Goal: Information Seeking & Learning: Learn about a topic

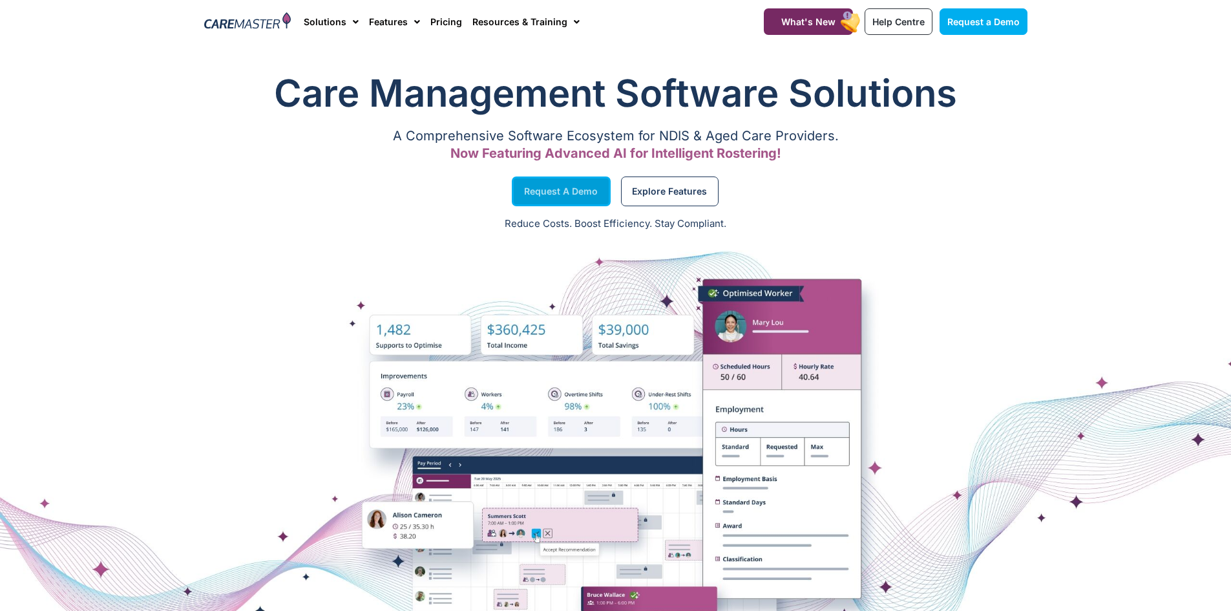
click at [544, 193] on span "Request a Demo" at bounding box center [561, 191] width 74 height 6
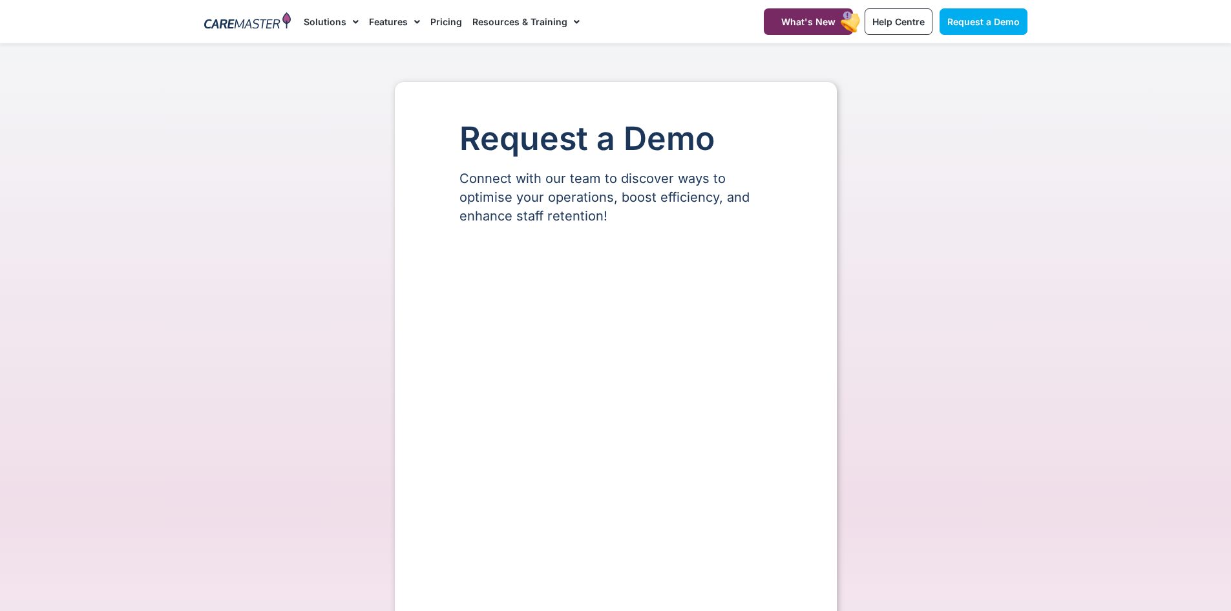
select select "**"
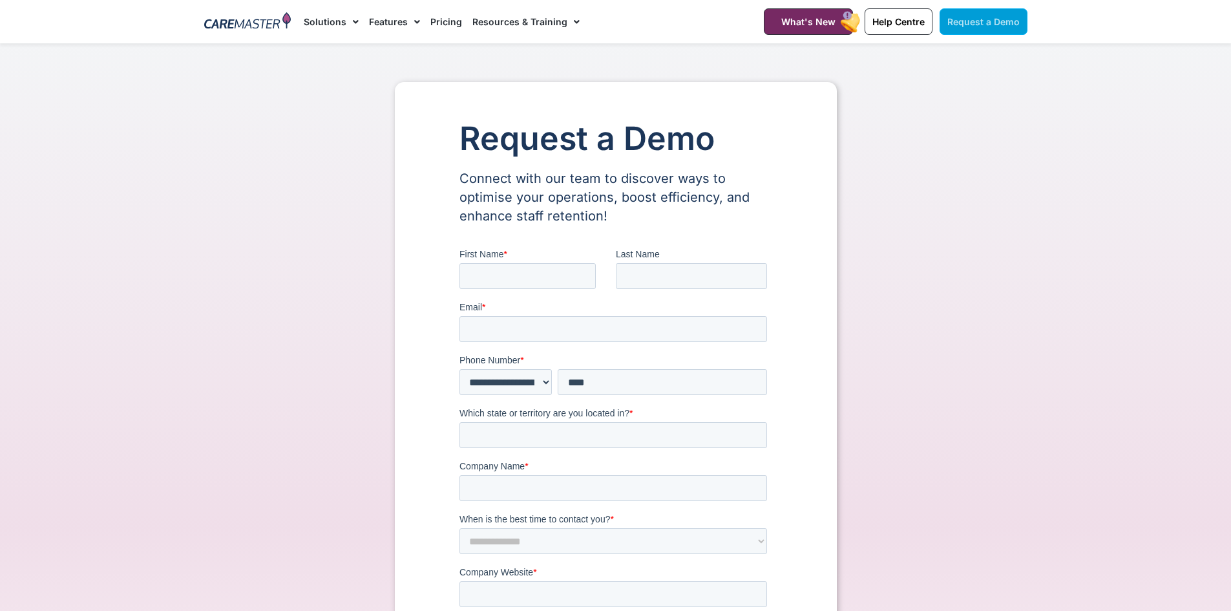
click at [992, 27] on link "Request a Demo" at bounding box center [984, 21] width 88 height 26
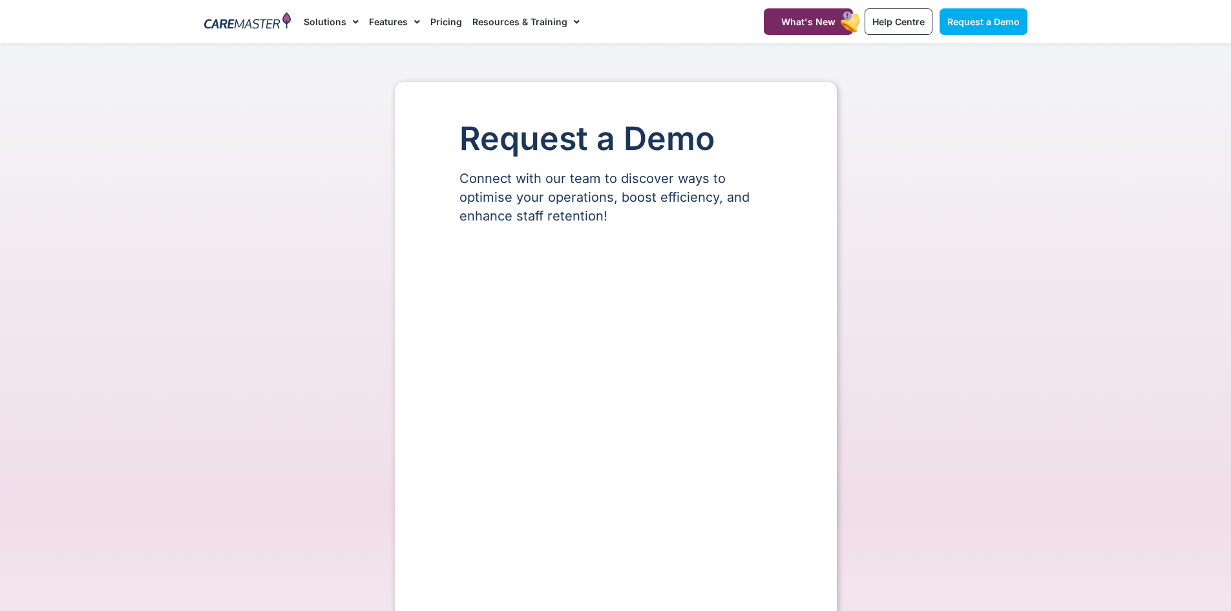
select select "**"
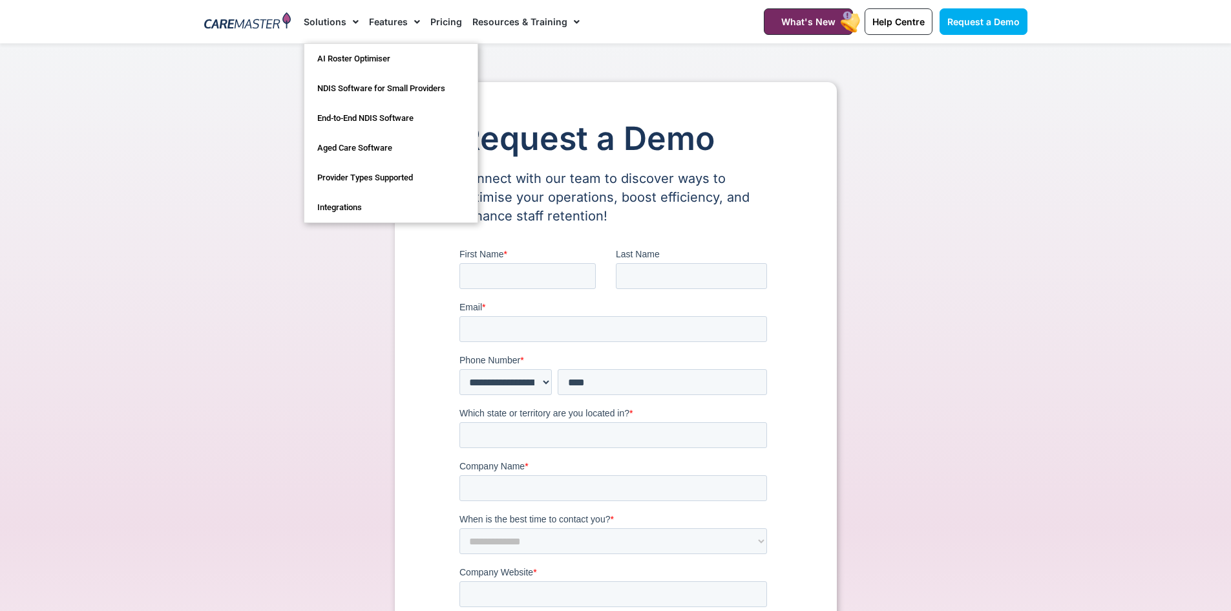
click at [245, 19] on img at bounding box center [247, 21] width 87 height 19
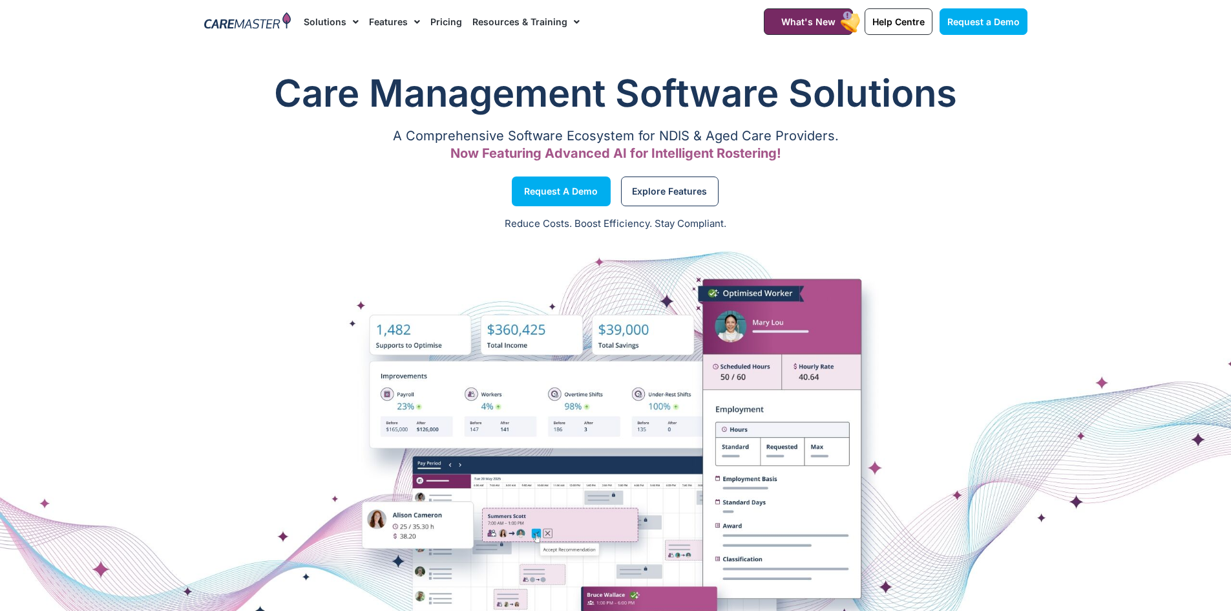
click at [534, 17] on link "Resources & Training" at bounding box center [525, 21] width 107 height 43
click at [560, 18] on link "Resources & Training" at bounding box center [525, 21] width 107 height 43
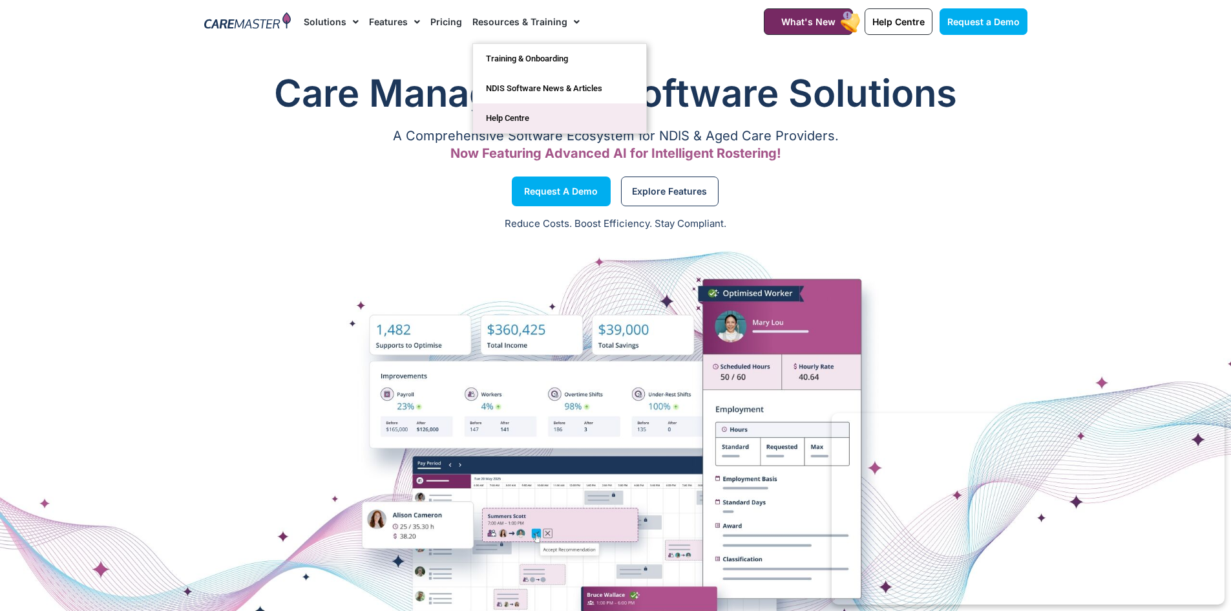
click at [514, 110] on link "Help Centre" at bounding box center [559, 118] width 173 height 30
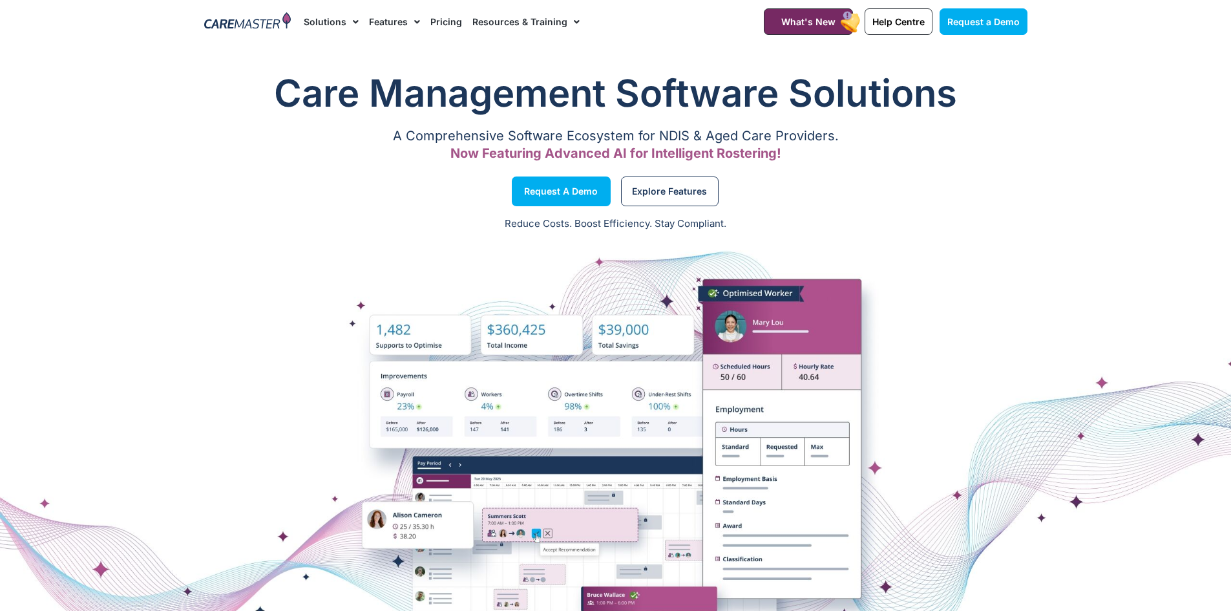
click at [436, 29] on link "Pricing" at bounding box center [446, 21] width 32 height 43
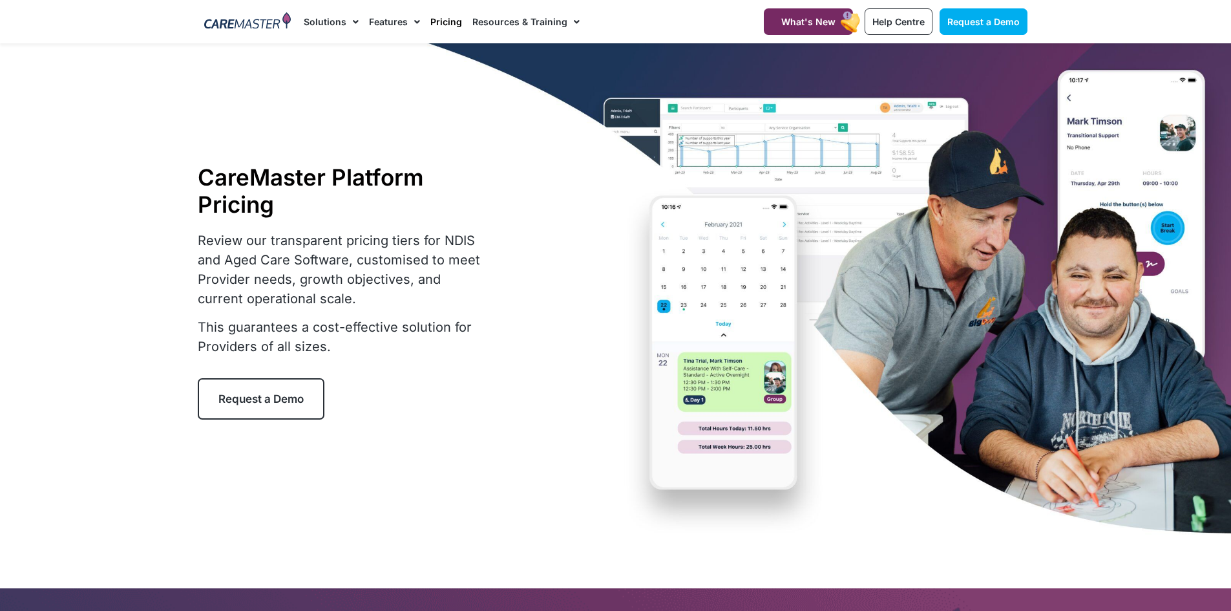
click at [381, 17] on link "Features" at bounding box center [394, 21] width 51 height 43
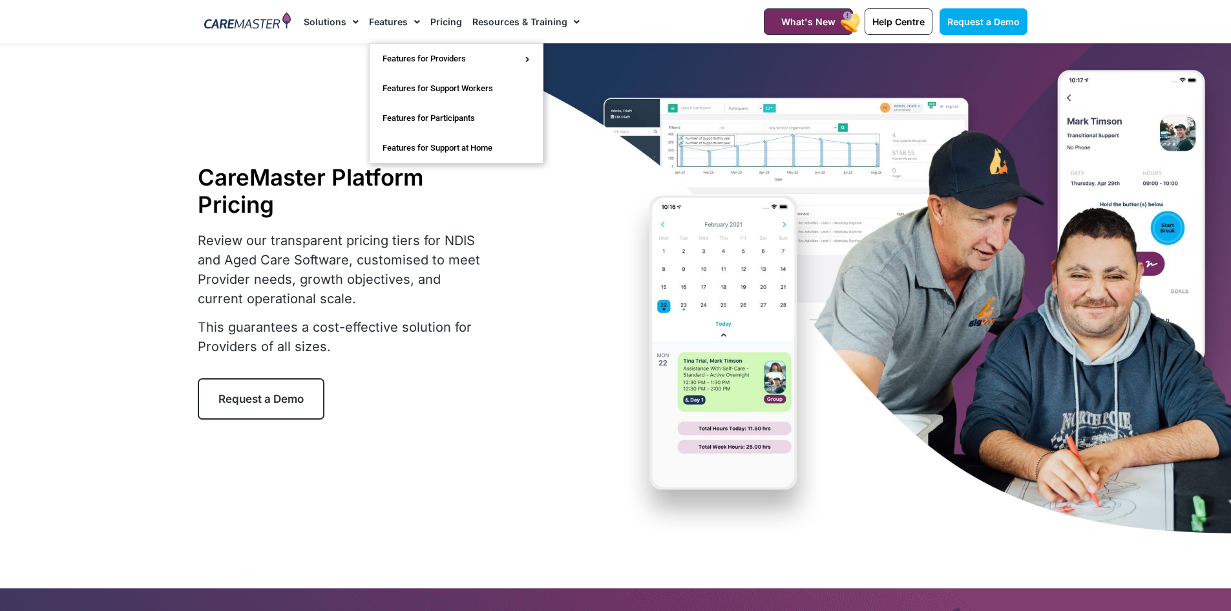
click at [339, 28] on link "Solutions" at bounding box center [331, 21] width 55 height 43
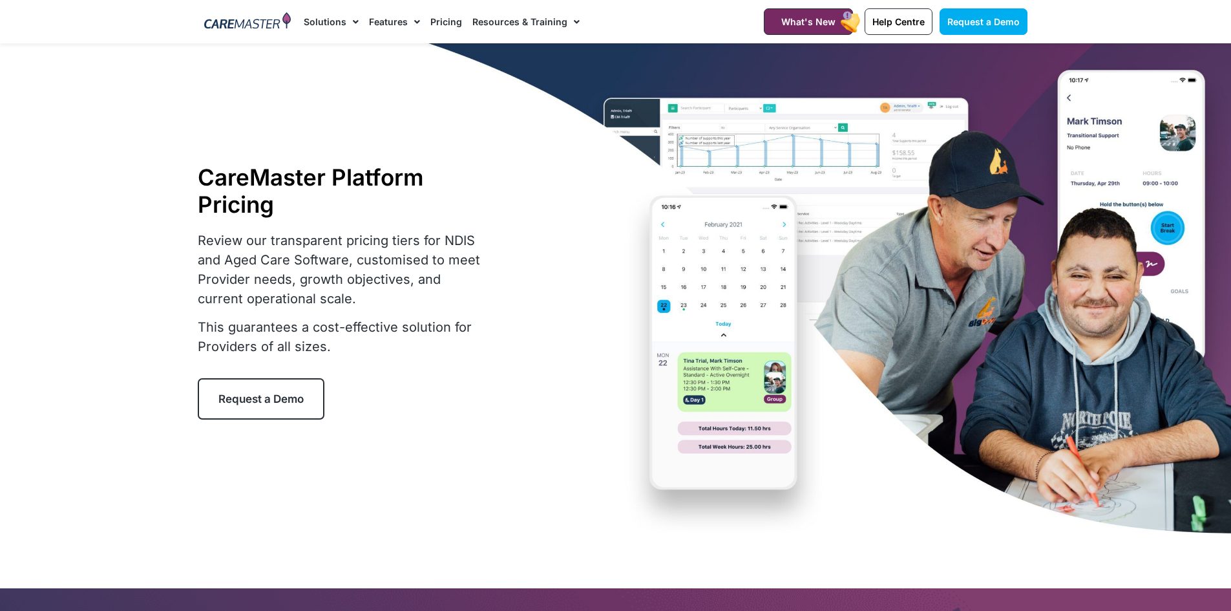
click at [322, 16] on link "Solutions" at bounding box center [331, 21] width 55 height 43
click at [321, 27] on link "Solutions" at bounding box center [331, 21] width 55 height 43
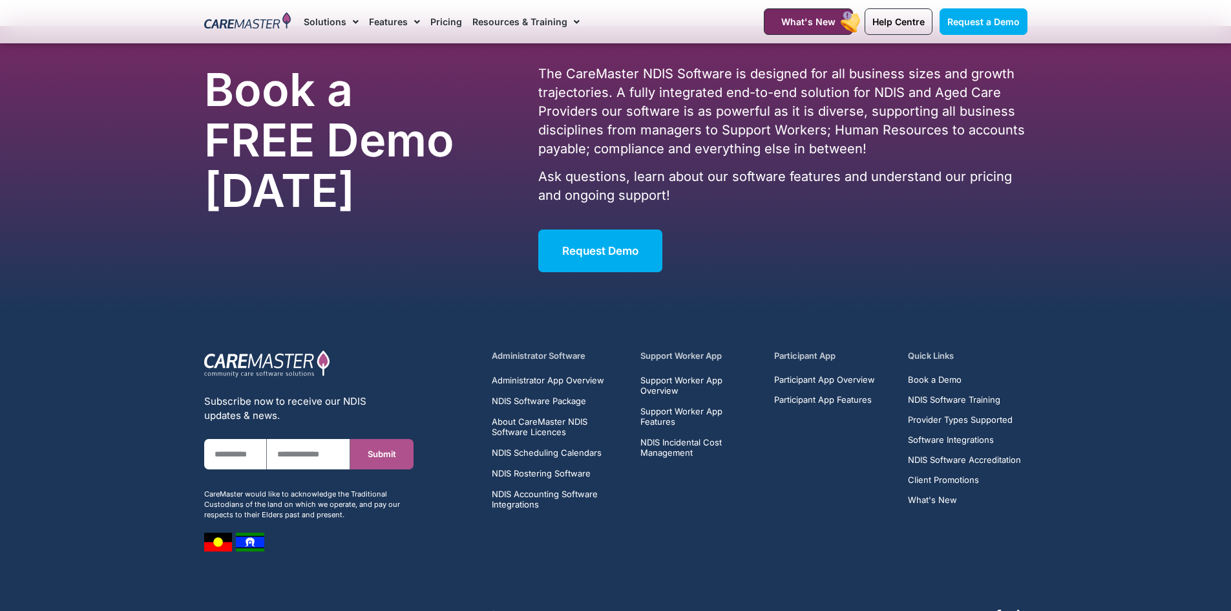
scroll to position [6397, 0]
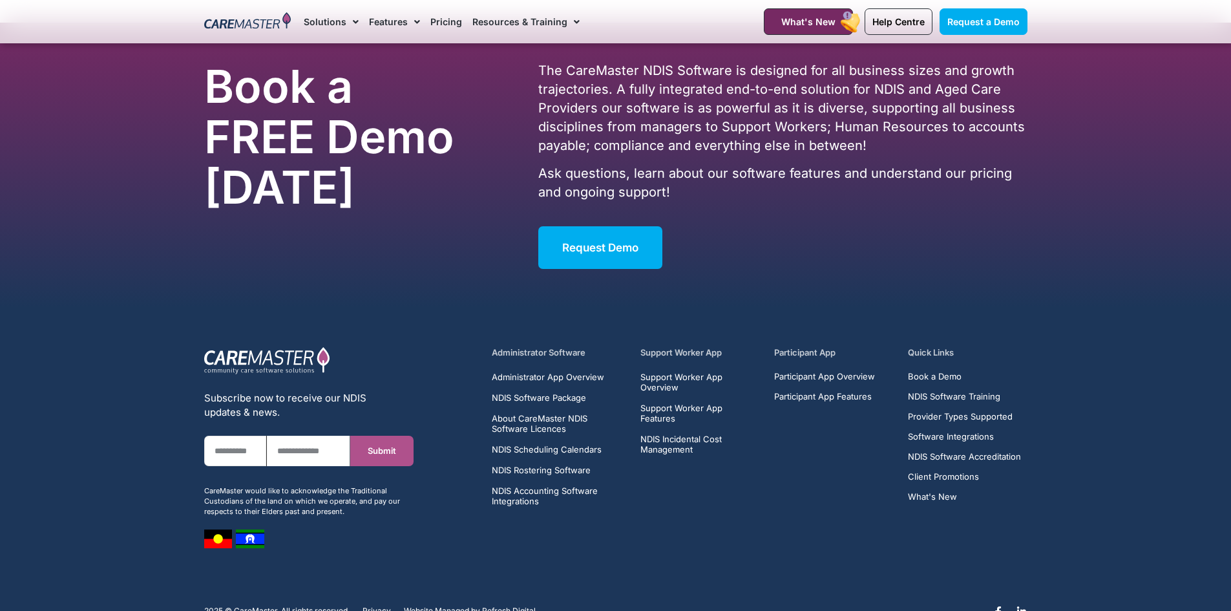
click at [234, 454] on input "First Name" at bounding box center [235, 451] width 63 height 30
click at [346, 369] on div at bounding box center [308, 360] width 209 height 28
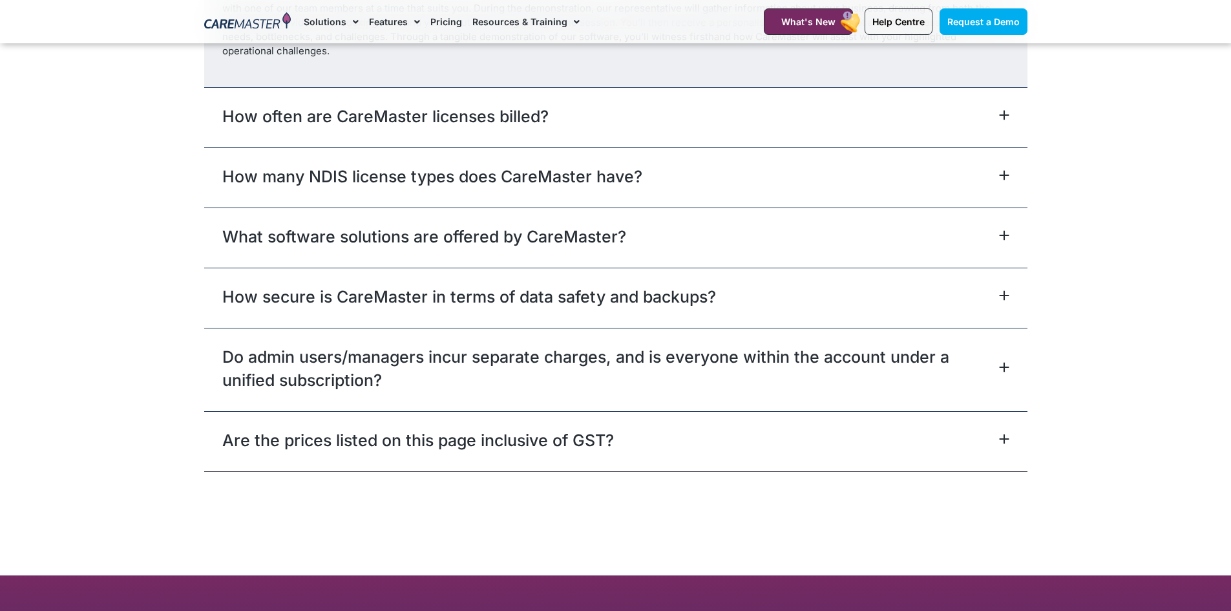
scroll to position [5815, 0]
